Goal: Find contact information: Find contact information

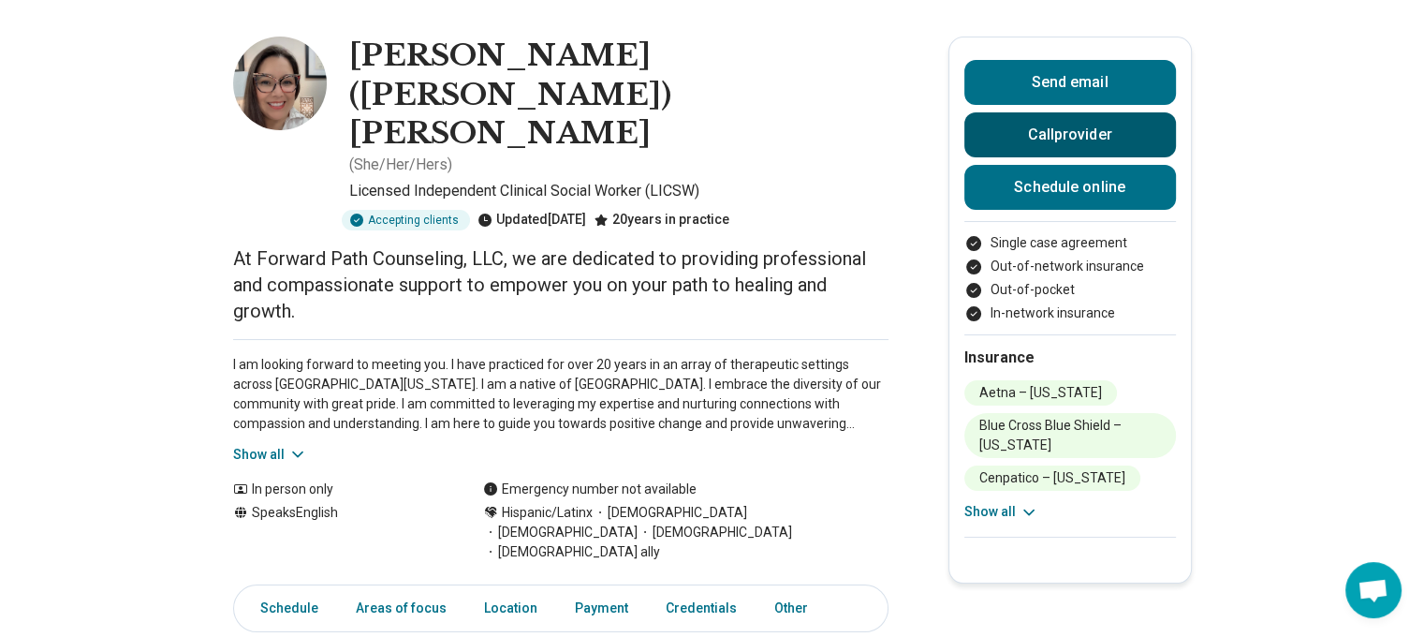
scroll to position [45, 0]
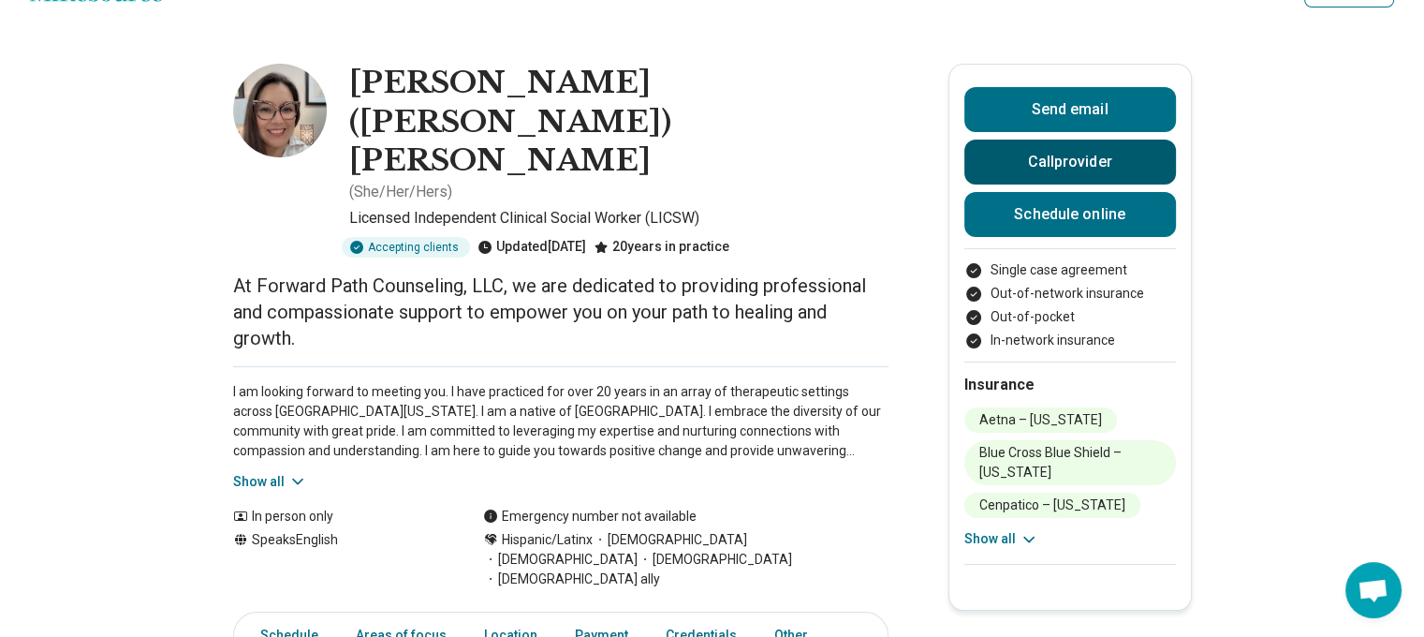
click at [1037, 175] on button "Call provider" at bounding box center [1071, 162] width 212 height 45
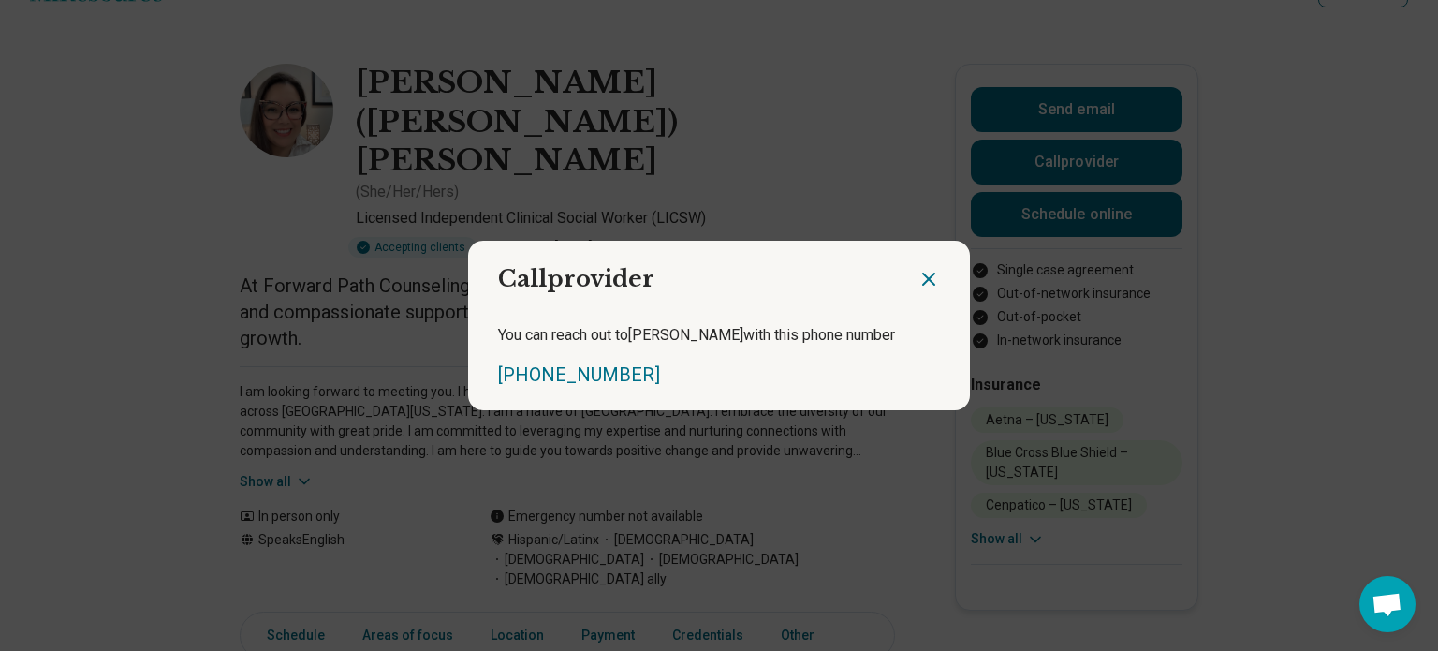
click at [925, 277] on icon "Close dialog" at bounding box center [929, 279] width 22 height 22
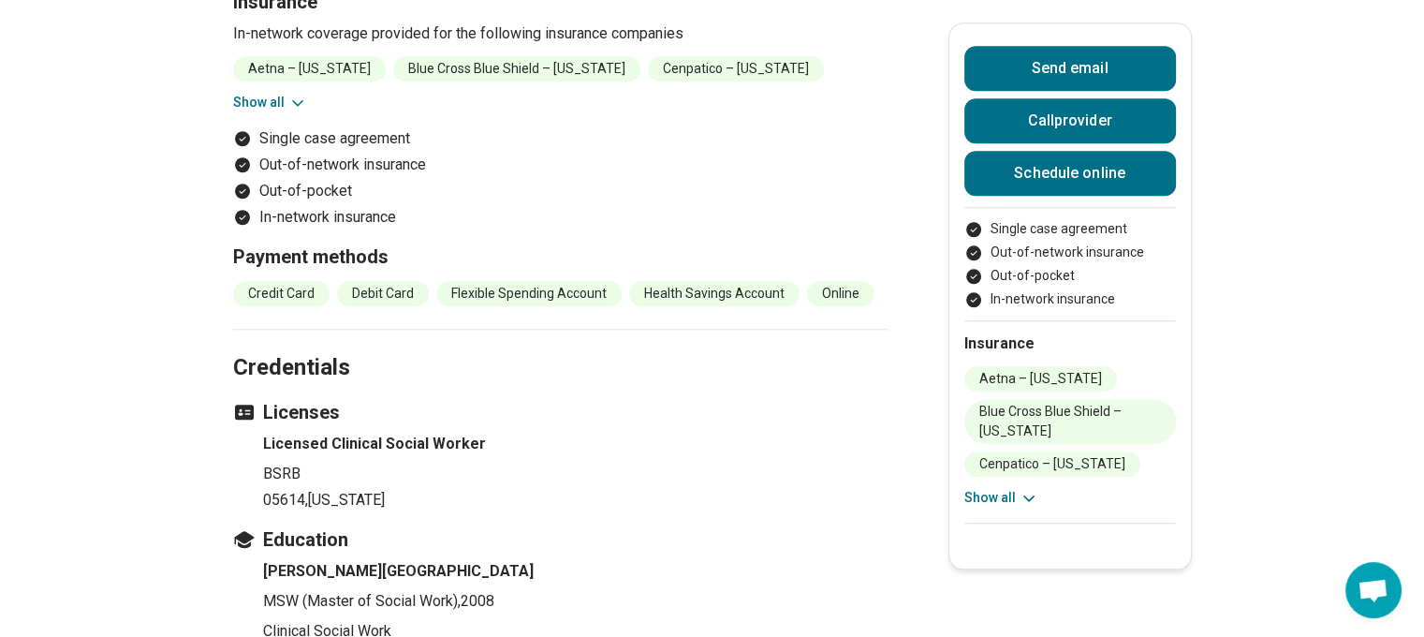
scroll to position [1776, 0]
click at [1003, 493] on button "Show all" at bounding box center [1002, 498] width 74 height 20
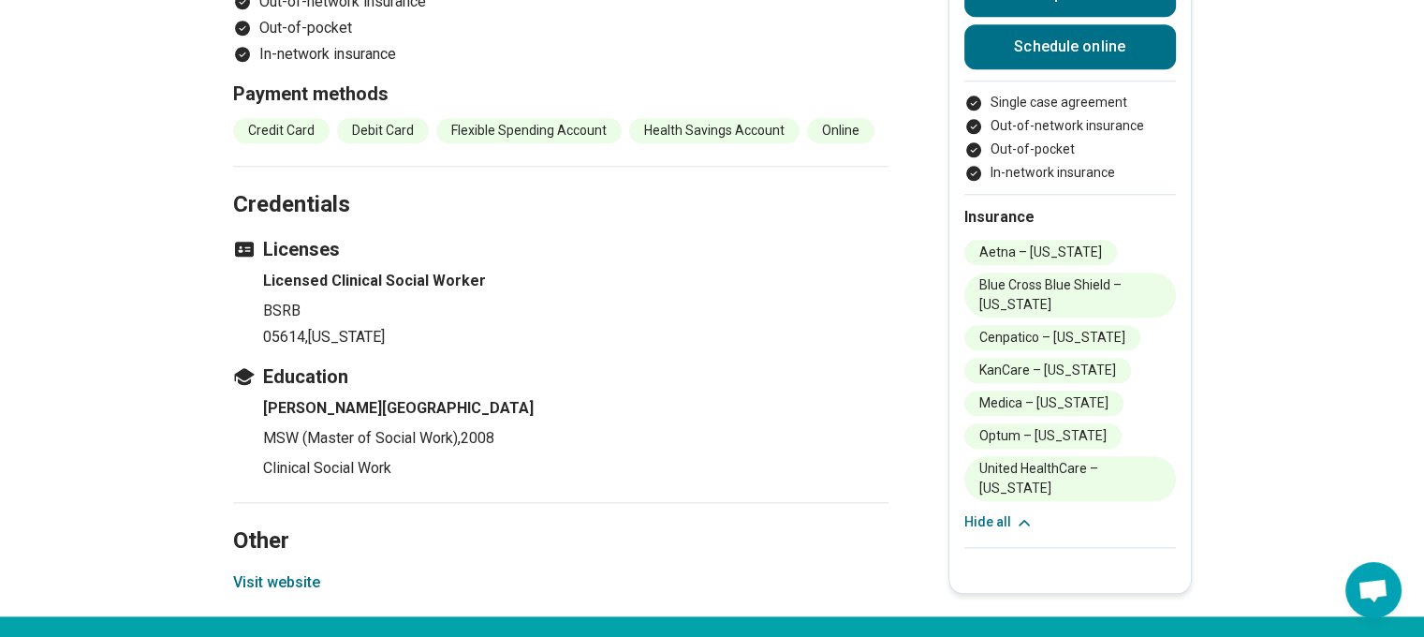
scroll to position [1939, 0]
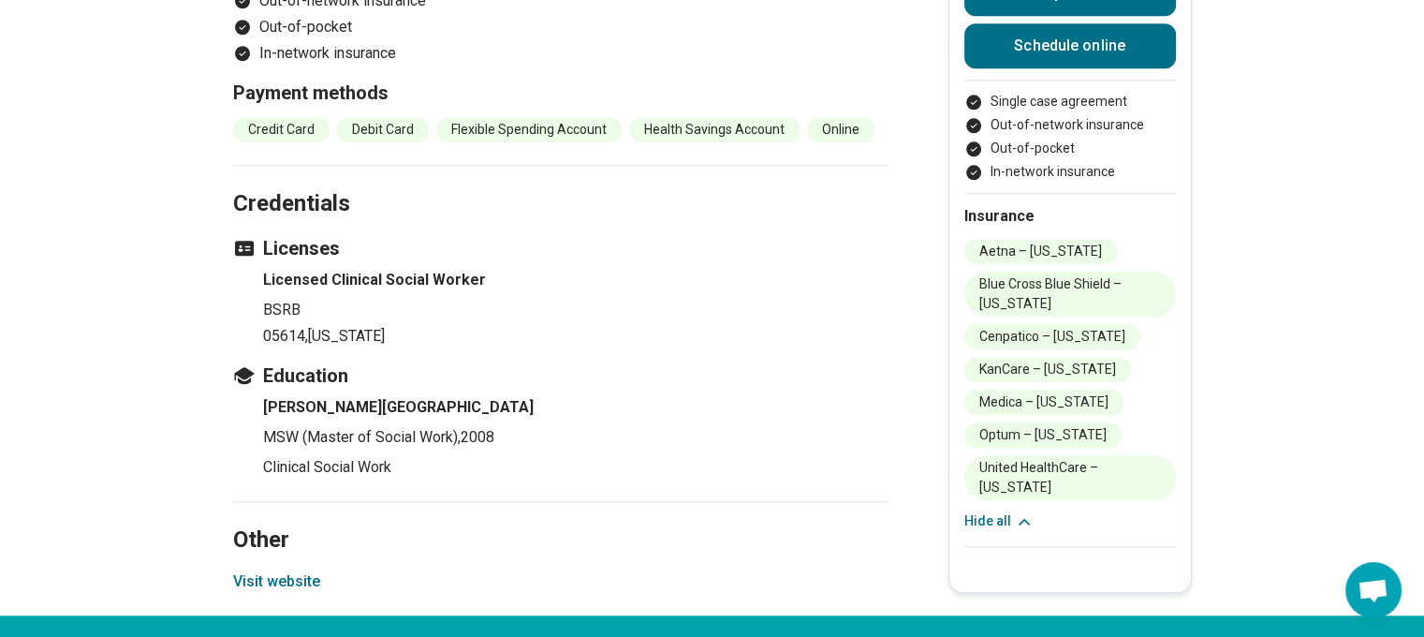
click at [274, 570] on button "Visit website" at bounding box center [276, 581] width 87 height 22
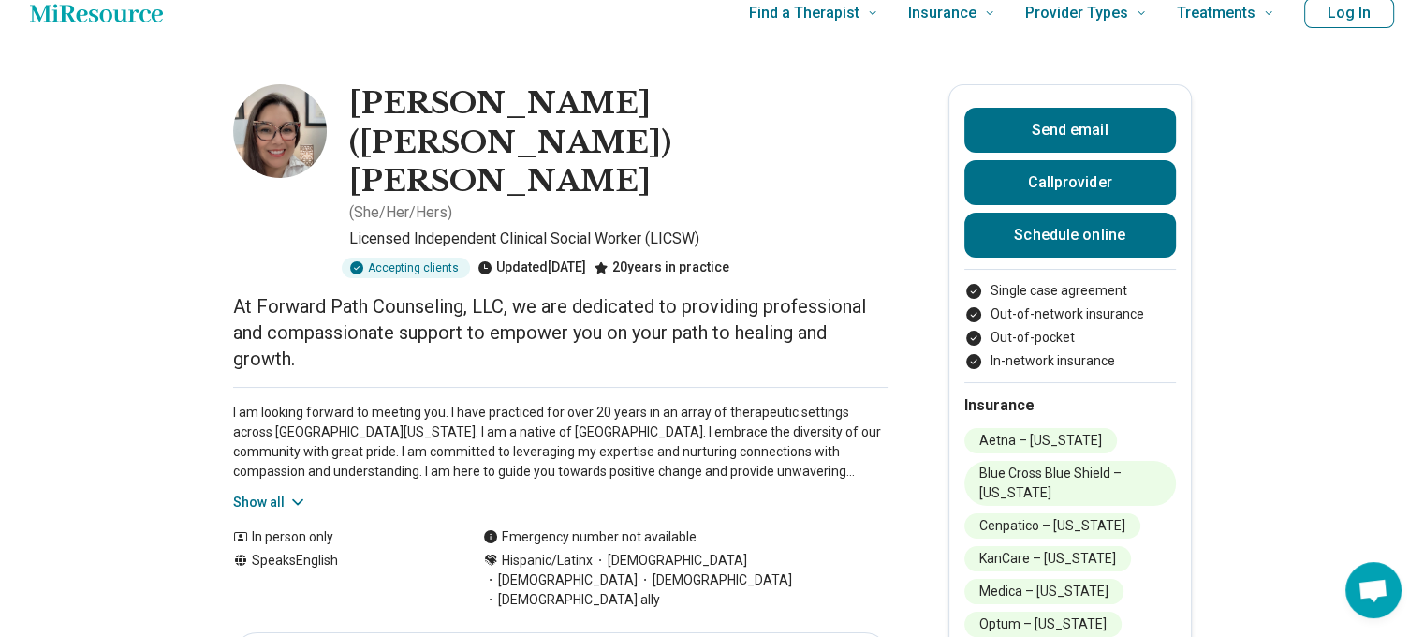
scroll to position [0, 0]
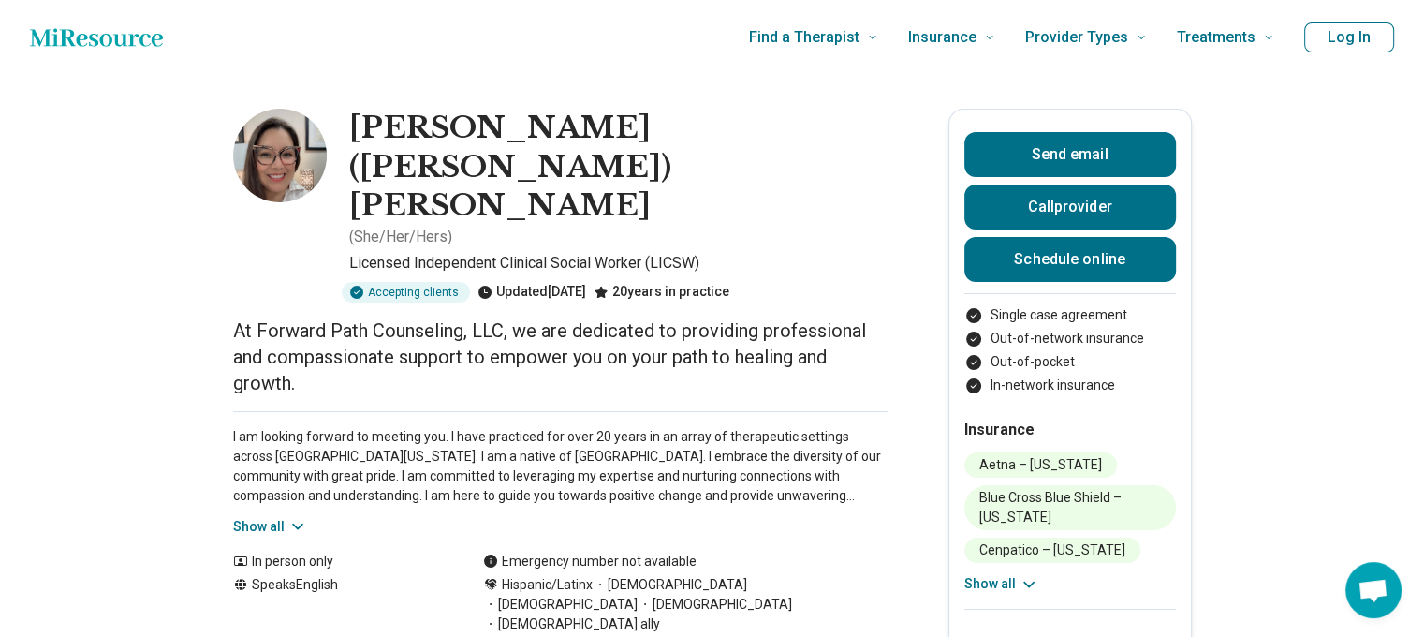
click at [1002, 574] on button "Show all" at bounding box center [1002, 584] width 74 height 20
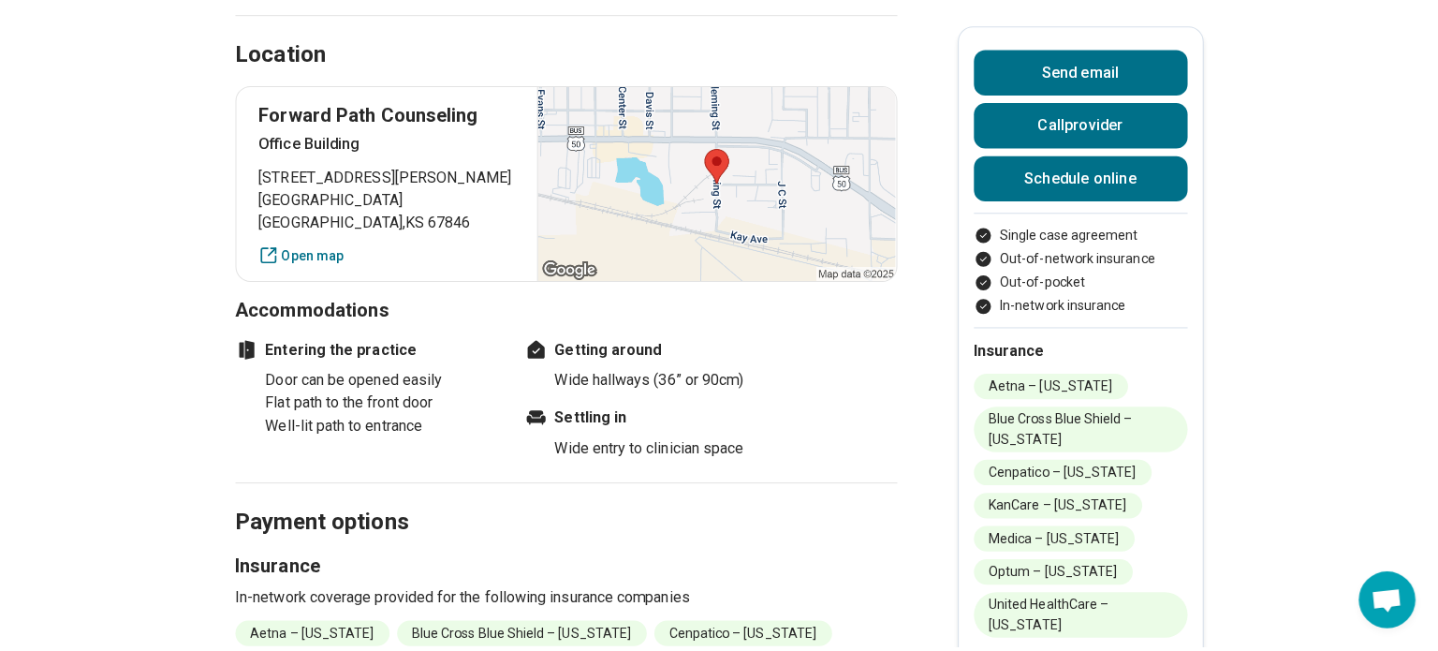
scroll to position [1137, 0]
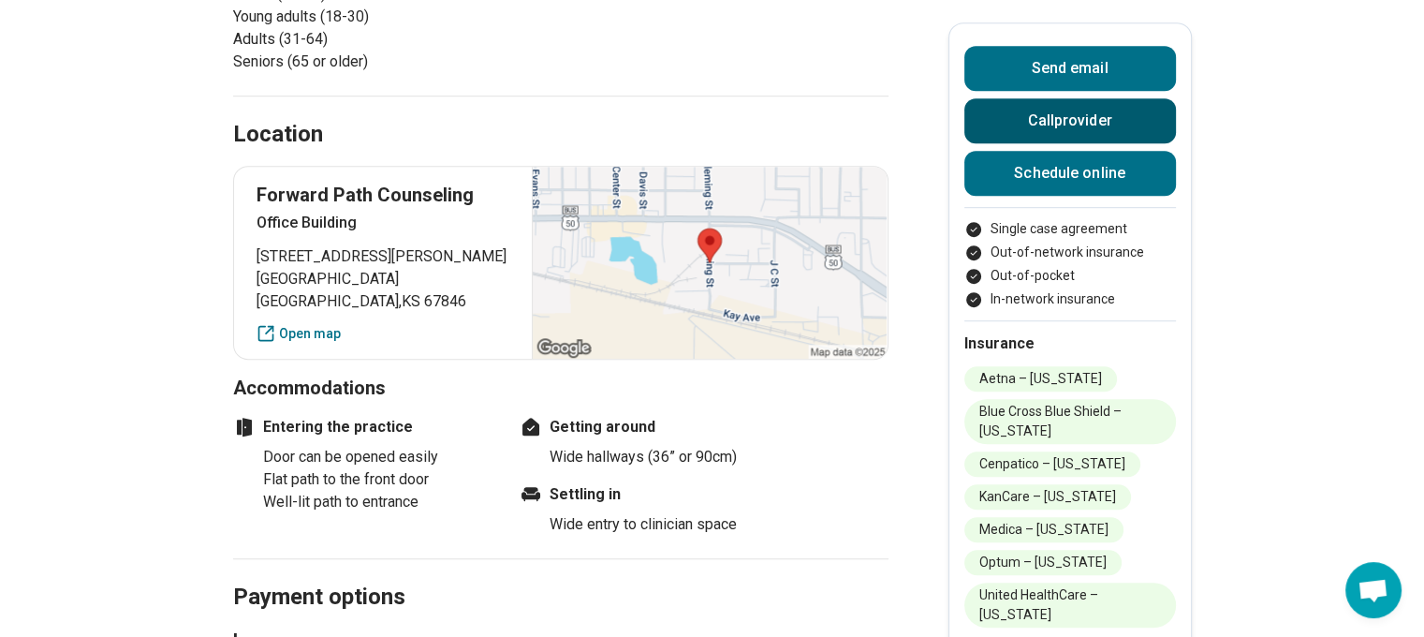
click at [1100, 121] on button "Call provider" at bounding box center [1071, 120] width 212 height 45
